Goal: Transaction & Acquisition: Purchase product/service

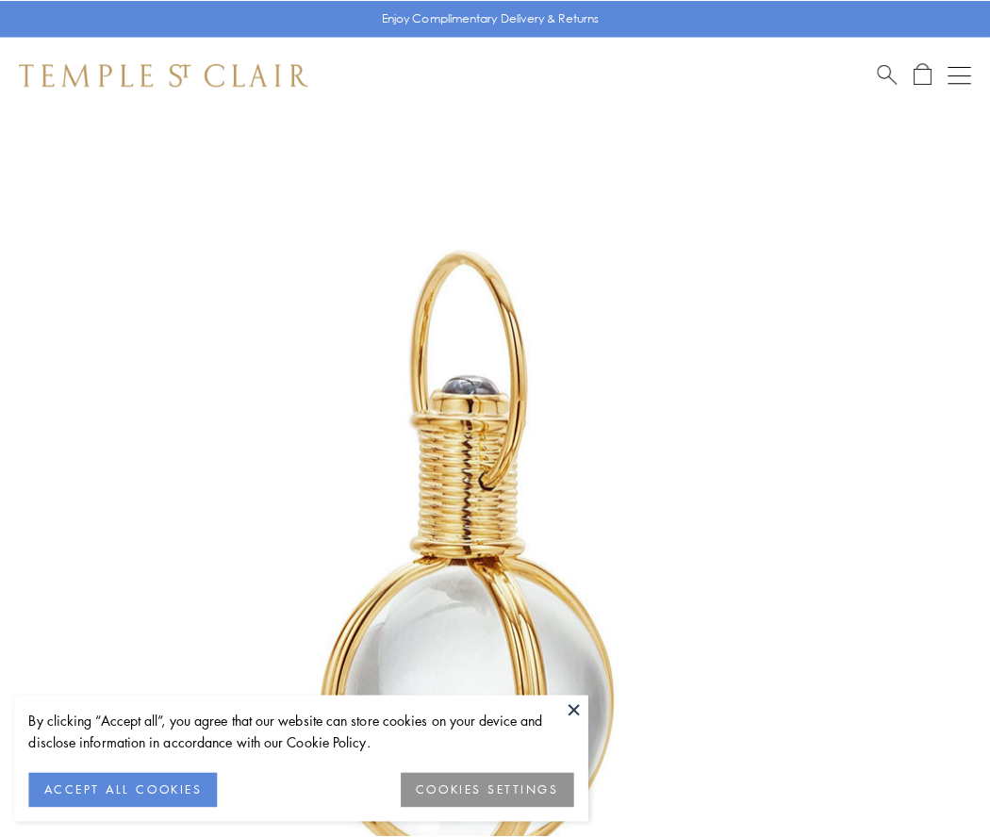
scroll to position [492, 0]
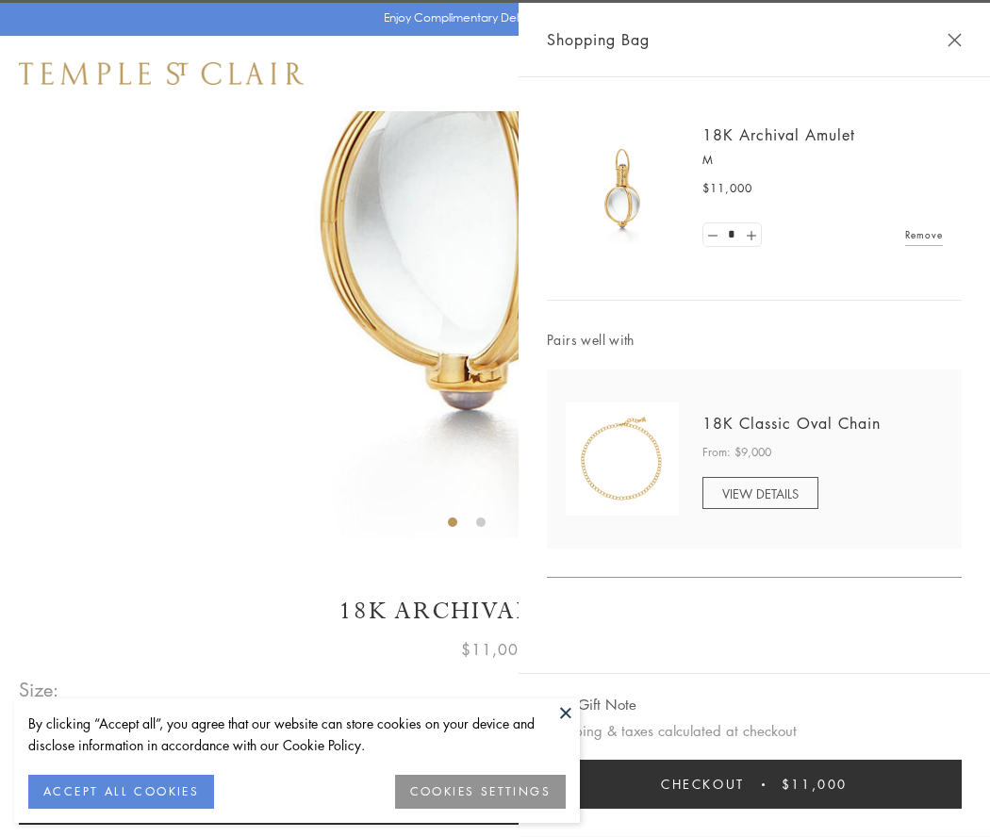
click at [754, 784] on button "Checkout $11,000" at bounding box center [754, 784] width 415 height 49
